Goal: Check status: Check status

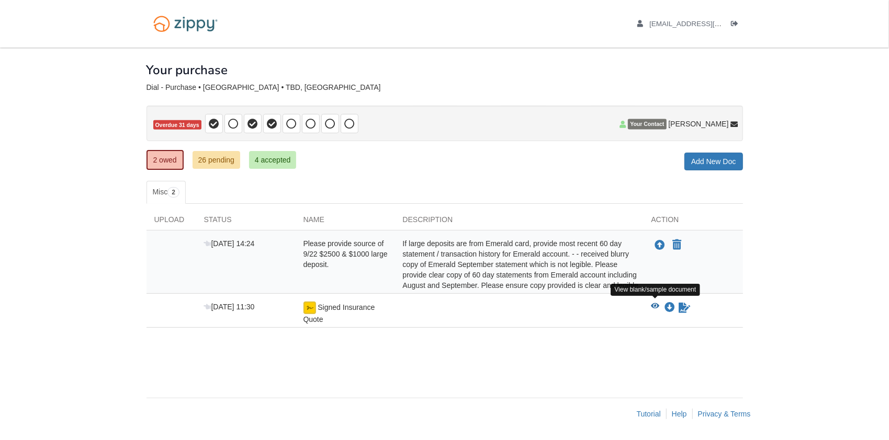
click at [654, 303] on icon "View Signed Insurance Quote" at bounding box center [655, 306] width 8 height 7
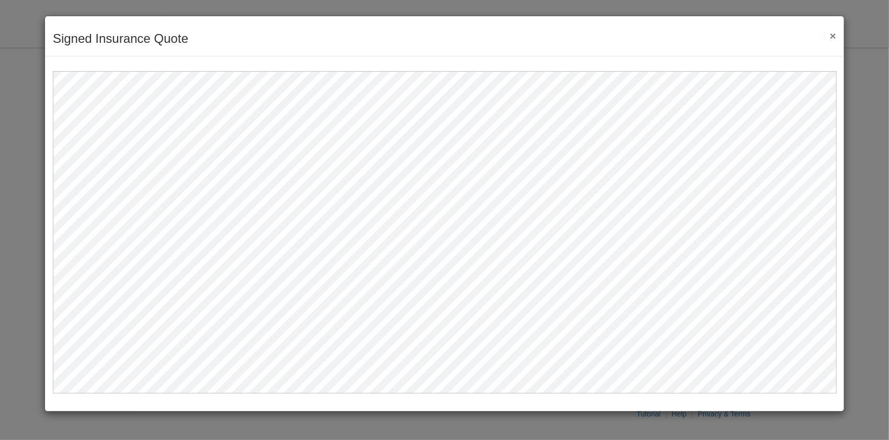
click at [831, 32] on button "×" at bounding box center [830, 35] width 12 height 11
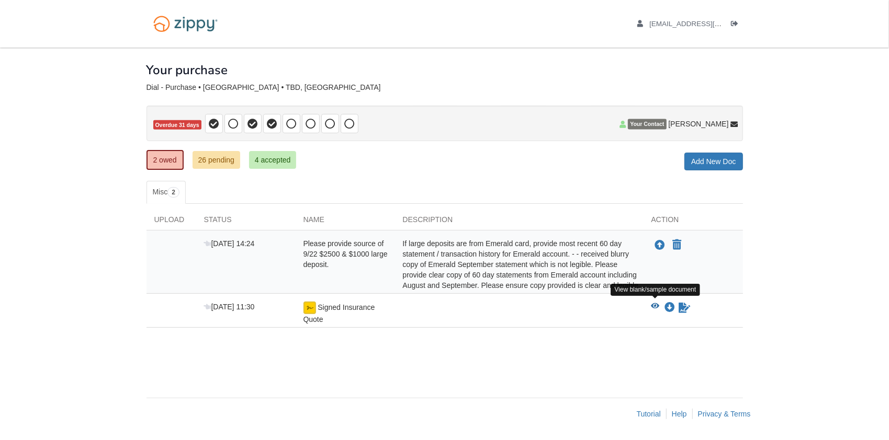
click at [652, 304] on icon "View Signed Insurance Quote" at bounding box center [655, 306] width 8 height 7
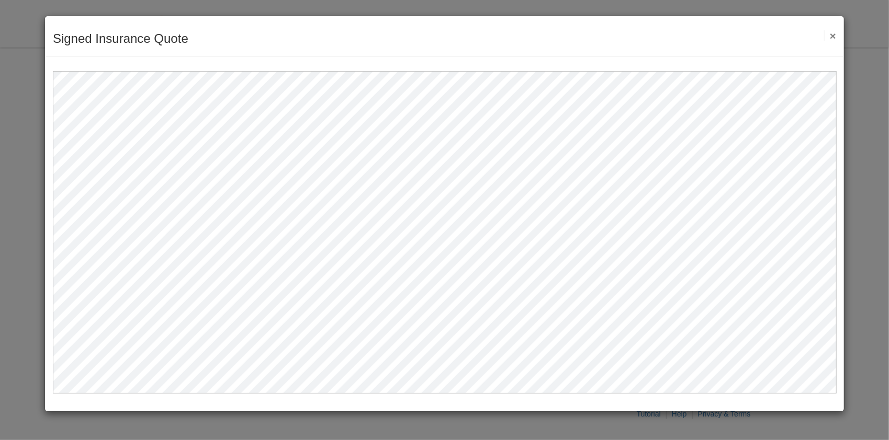
click at [833, 36] on button "×" at bounding box center [830, 35] width 12 height 11
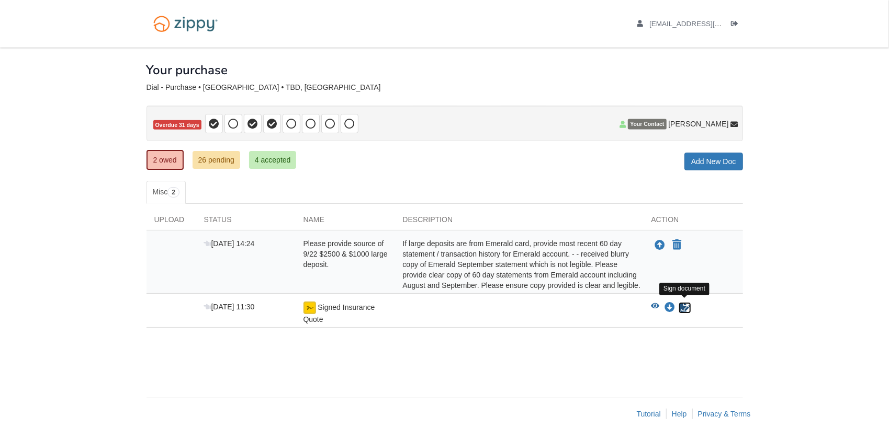
click at [686, 303] on icon "Sign Form" at bounding box center [685, 308] width 12 height 10
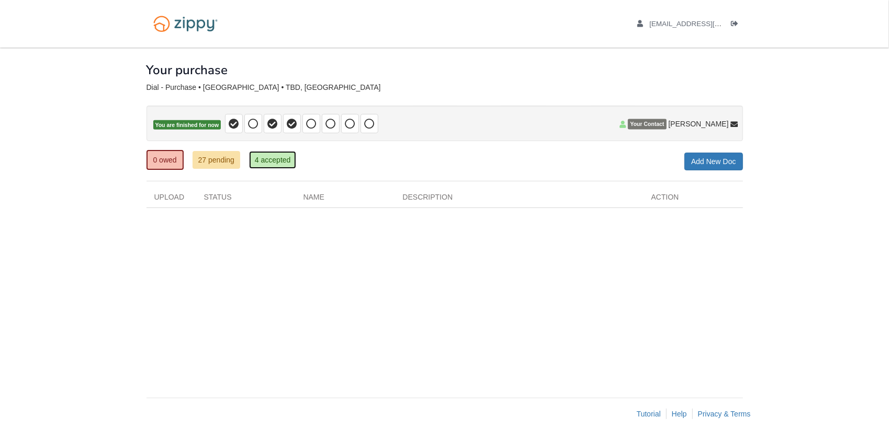
click at [284, 160] on link "4 accepted" at bounding box center [273, 160] width 48 height 18
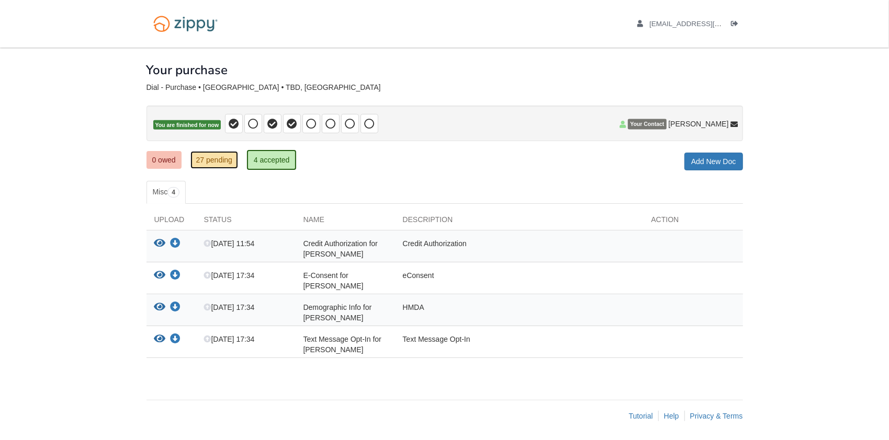
click at [220, 161] on link "27 pending" at bounding box center [214, 160] width 48 height 18
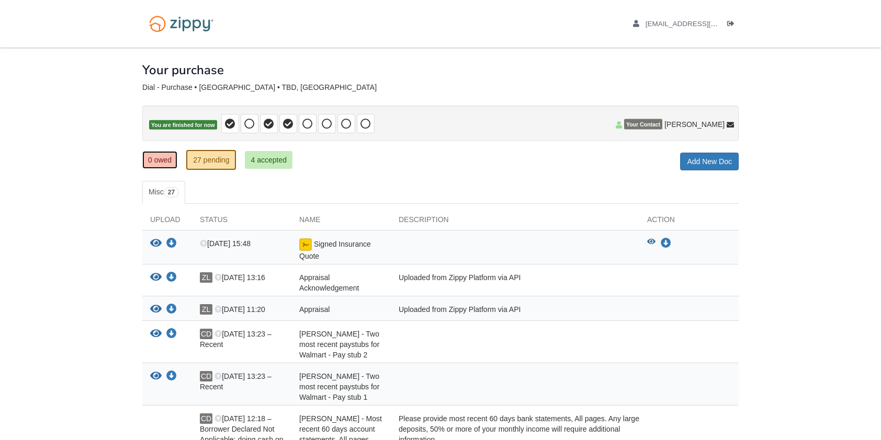
click at [169, 161] on link "0 owed" at bounding box center [159, 160] width 35 height 18
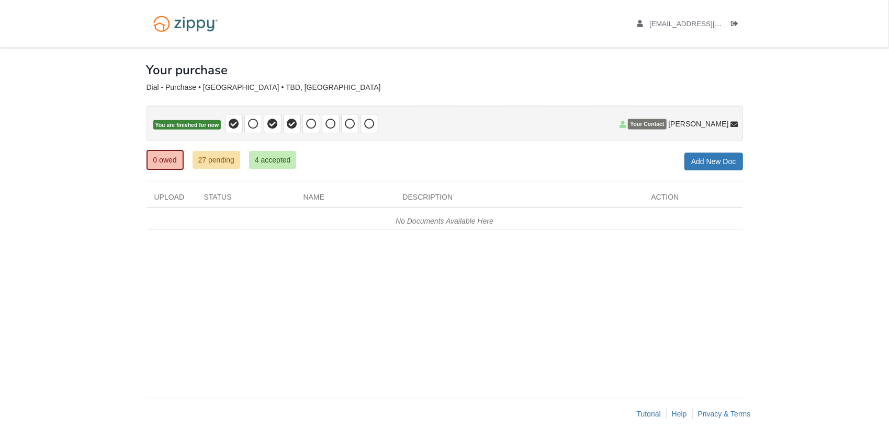
click at [677, 246] on div "× × × Pending Add Document Notice document will be included in the email sent t…" at bounding box center [444, 218] width 596 height 340
click at [221, 161] on link "27 pending" at bounding box center [217, 160] width 48 height 18
